Goal: Transaction & Acquisition: Book appointment/travel/reservation

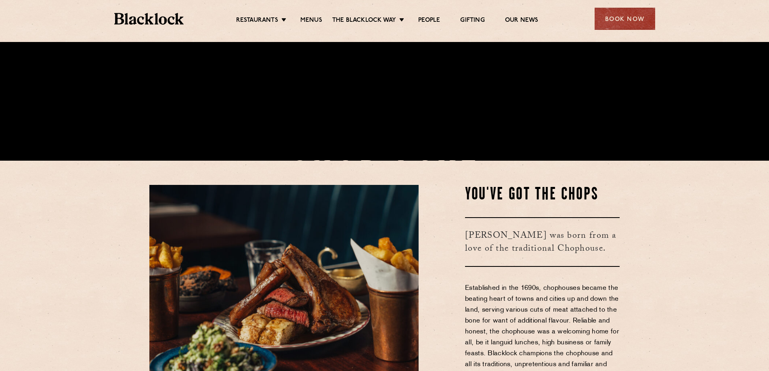
scroll to position [242, 0]
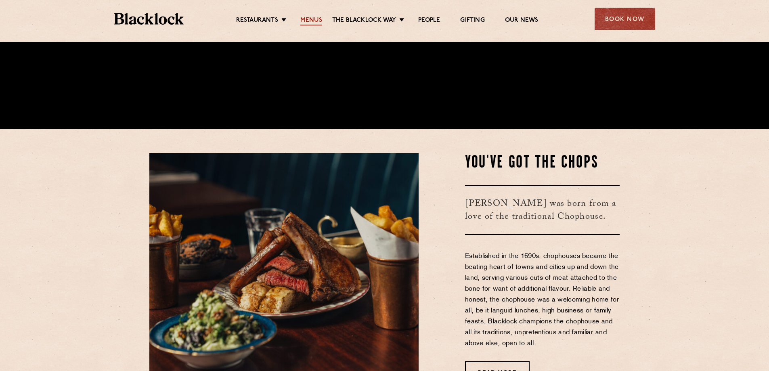
click at [301, 21] on link "Menus" at bounding box center [311, 21] width 22 height 9
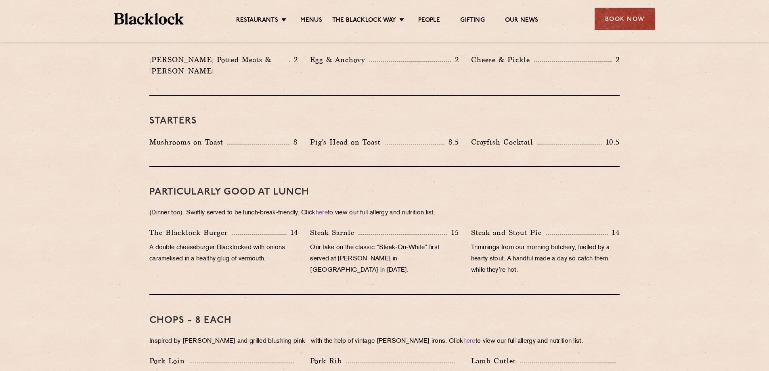
scroll to position [404, 0]
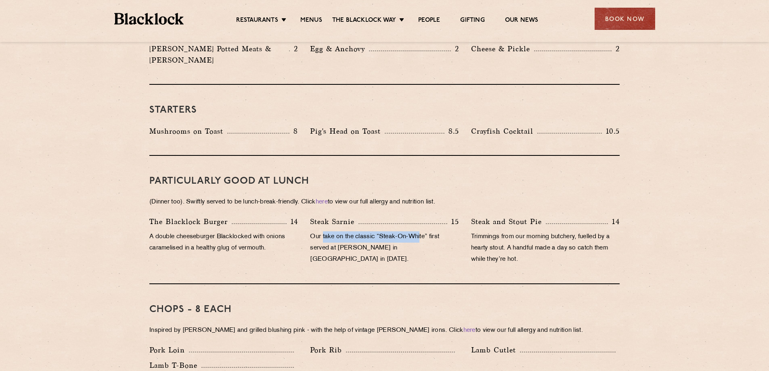
drag, startPoint x: 323, startPoint y: 224, endPoint x: 422, endPoint y: 224, distance: 98.9
click at [422, 231] on p "Our take on the classic “Steak-On-White” first served at Louis’ Lunch in New Ha…" at bounding box center [384, 248] width 149 height 34
drag, startPoint x: 323, startPoint y: 239, endPoint x: 417, endPoint y: 238, distance: 94.5
click at [417, 238] on p "Our take on the classic “Steak-On-White” first served at Louis’ Lunch in New Ha…" at bounding box center [384, 248] width 149 height 34
click at [418, 238] on p "Our take on the classic “Steak-On-White” first served at Louis’ Lunch in New Ha…" at bounding box center [384, 248] width 149 height 34
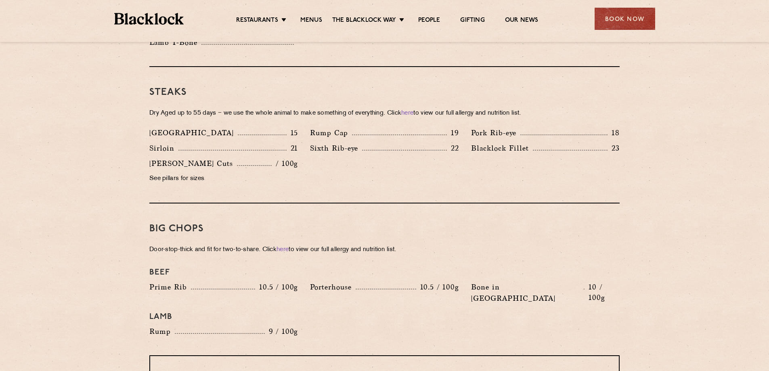
scroll to position [888, 0]
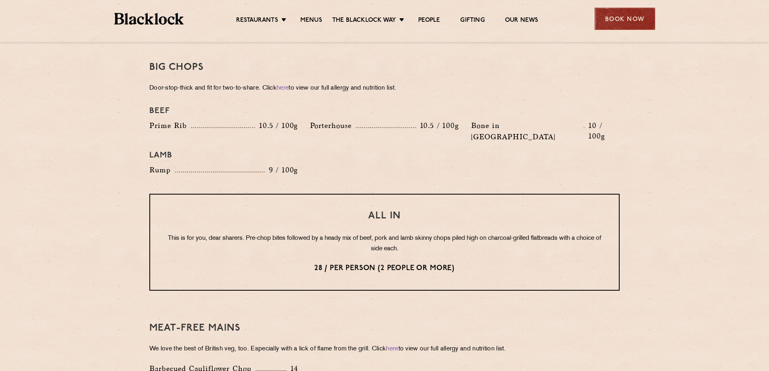
click at [621, 24] on div "Book Now" at bounding box center [625, 19] width 61 height 22
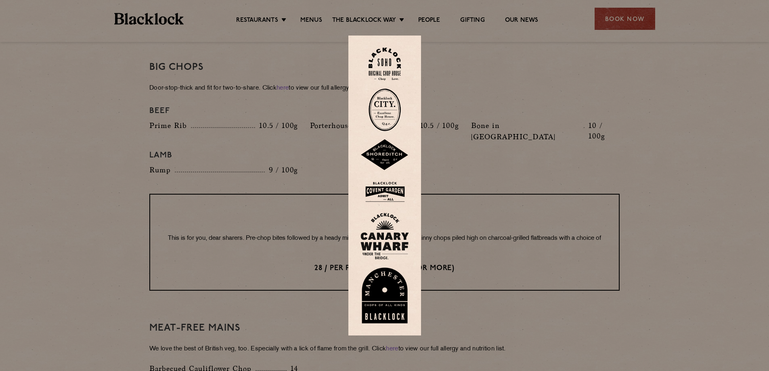
click at [381, 88] on img at bounding box center [385, 109] width 32 height 43
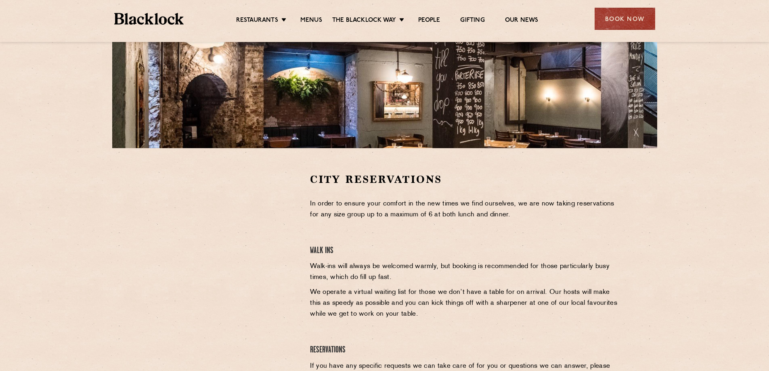
scroll to position [121, 0]
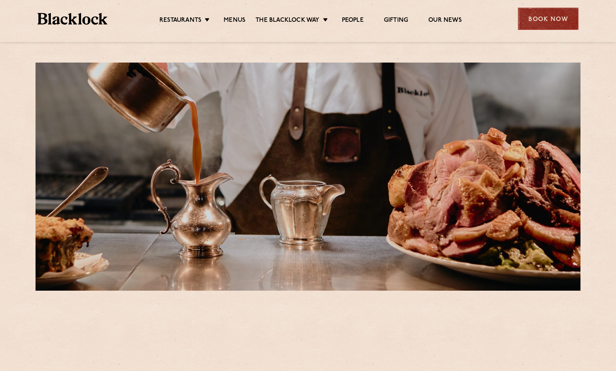
click at [543, 21] on div "Book Now" at bounding box center [548, 19] width 61 height 22
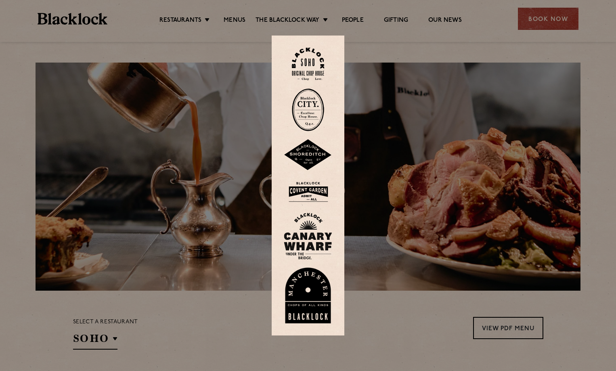
click at [313, 105] on img at bounding box center [308, 109] width 32 height 43
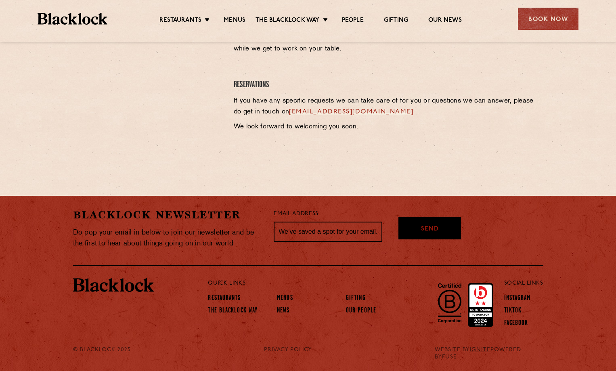
scroll to position [206, 0]
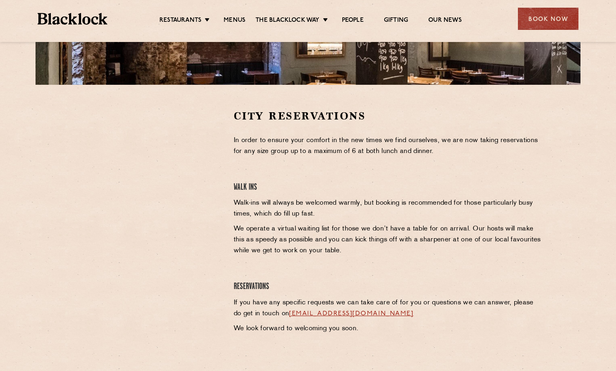
click at [220, 166] on div at bounding box center [147, 170] width 149 height 122
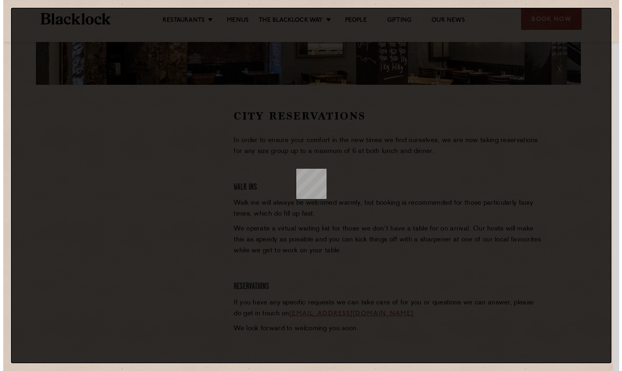
scroll to position [0, 0]
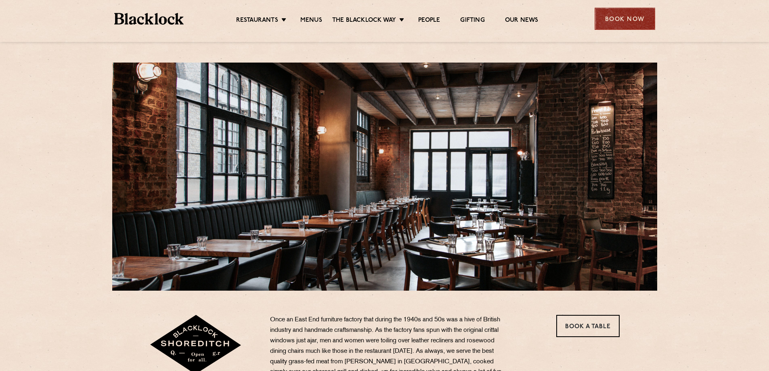
click at [633, 19] on div "Book Now" at bounding box center [625, 19] width 61 height 22
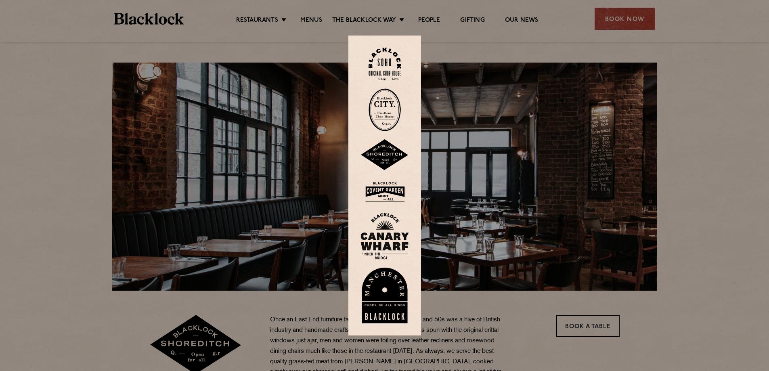
click at [392, 109] on img at bounding box center [385, 109] width 32 height 43
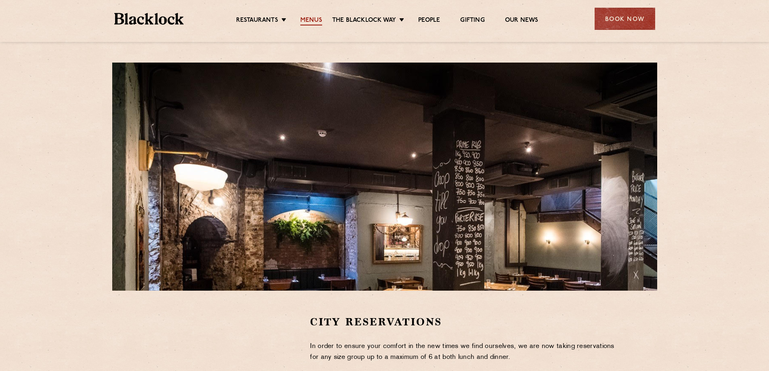
click at [309, 17] on link "Menus" at bounding box center [311, 21] width 22 height 9
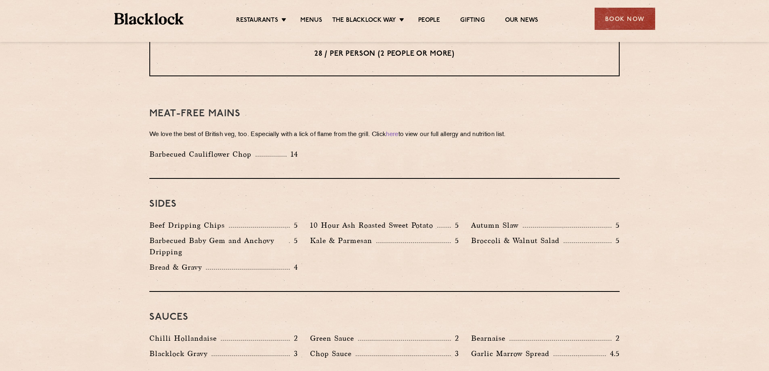
scroll to position [1171, 0]
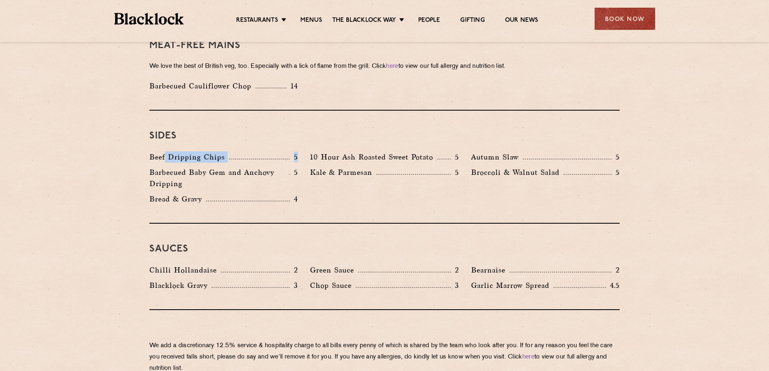
drag, startPoint x: 164, startPoint y: 134, endPoint x: 312, endPoint y: 134, distance: 147.8
click at [312, 151] on div "Beef Dripping Chips 5 10 Hour Ash Roasted Sweet Potato 5 Autumn Slaw 5 Barbecue…" at bounding box center [384, 179] width 482 height 57
click at [312, 151] on p "10 Hour Ash Roasted Sweet Potato" at bounding box center [373, 156] width 127 height 11
drag, startPoint x: 151, startPoint y: 134, endPoint x: 249, endPoint y: 133, distance: 97.3
click at [249, 151] on div "Beef Dripping Chips 5" at bounding box center [223, 156] width 149 height 11
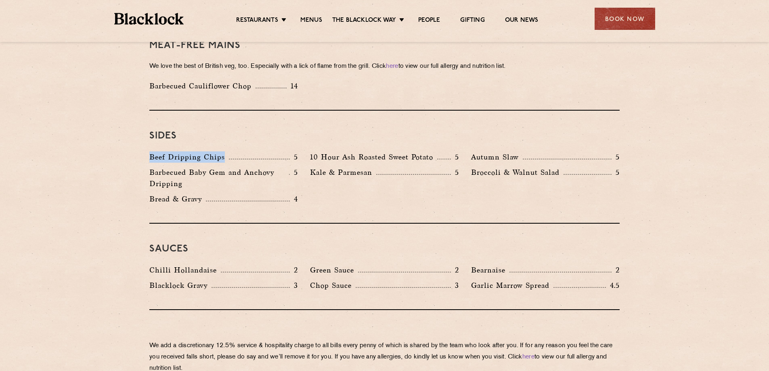
click at [249, 151] on div "Beef Dripping Chips 5" at bounding box center [223, 156] width 149 height 11
drag, startPoint x: 158, startPoint y: 132, endPoint x: 460, endPoint y: 131, distance: 302.0
click at [460, 151] on div "Beef Dripping Chips 5 10 Hour Ash Roasted Sweet Potato 5 Autumn Slaw 5 Barbecue…" at bounding box center [384, 179] width 482 height 57
click at [374, 151] on p "10 Hour Ash Roasted Sweet Potato" at bounding box center [373, 156] width 127 height 11
drag, startPoint x: 477, startPoint y: 261, endPoint x: 553, endPoint y: 262, distance: 75.5
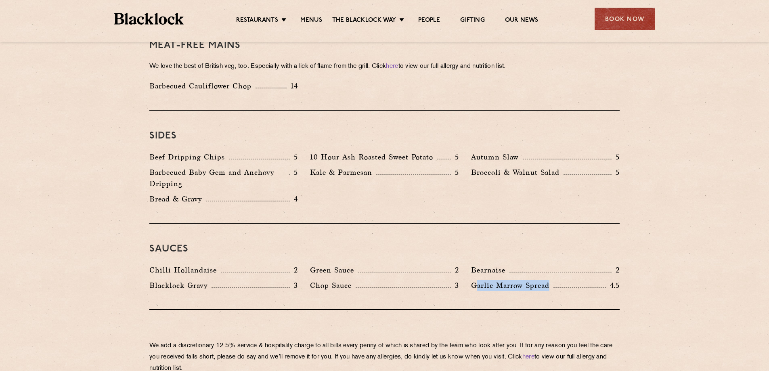
click at [552, 280] on p "Garlic Marrow Spread" at bounding box center [512, 285] width 82 height 11
click at [553, 280] on p "Garlic Marrow Spread" at bounding box center [512, 285] width 82 height 11
drag, startPoint x: 307, startPoint y: 259, endPoint x: 440, endPoint y: 262, distance: 132.5
click at [440, 280] on div "Chop Sauce 3" at bounding box center [384, 287] width 161 height 15
drag, startPoint x: 124, startPoint y: 264, endPoint x: 288, endPoint y: 271, distance: 164.9
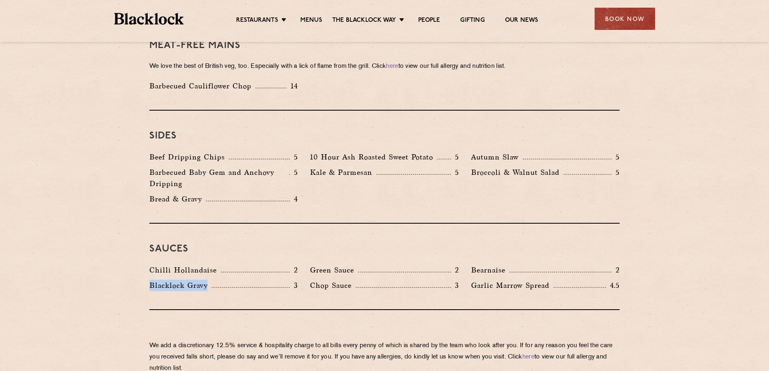
click at [288, 280] on div "[PERSON_NAME] Gravy 3" at bounding box center [223, 287] width 161 height 15
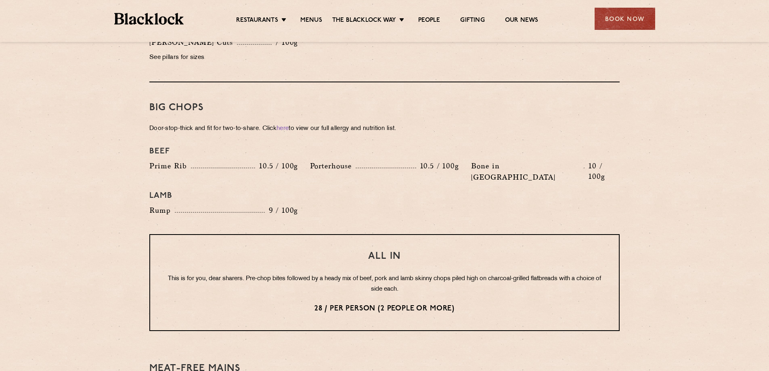
scroll to position [686, 0]
